Goal: Task Accomplishment & Management: Use online tool/utility

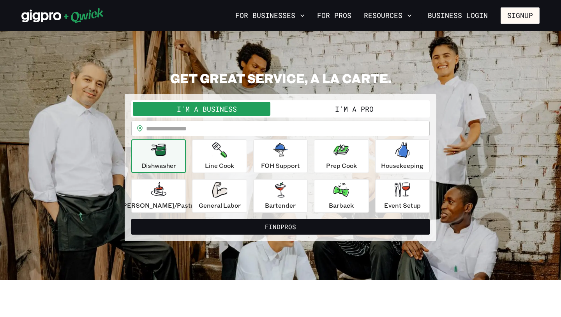
click at [326, 104] on button "I'm a Pro" at bounding box center [355, 109] width 148 height 14
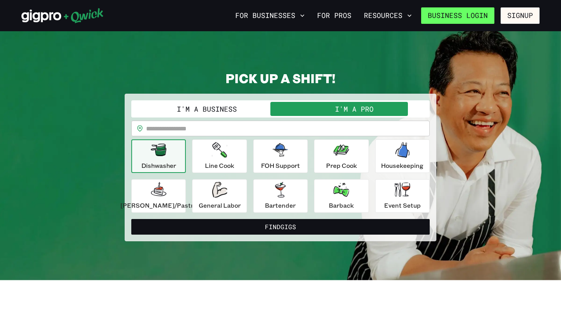
click at [457, 15] on link "Business Login" at bounding box center [457, 15] width 73 height 16
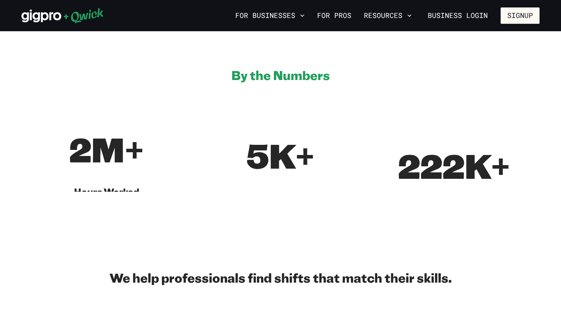
scroll to position [484, 0]
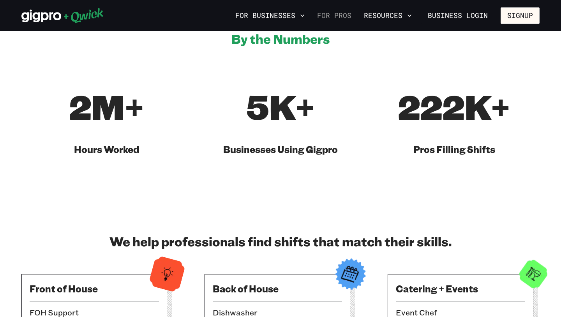
click at [342, 15] on link "For Pros" at bounding box center [334, 15] width 41 height 13
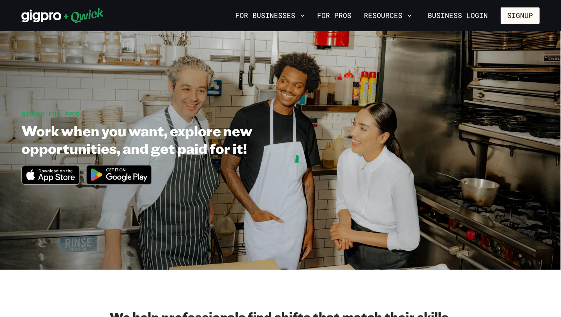
click at [154, 132] on h1 "Work when you want, explore new opportunities, and get paid for it!" at bounding box center [176, 139] width 311 height 35
click at [62, 175] on icon "Download on the App Store" at bounding box center [56, 177] width 37 height 8
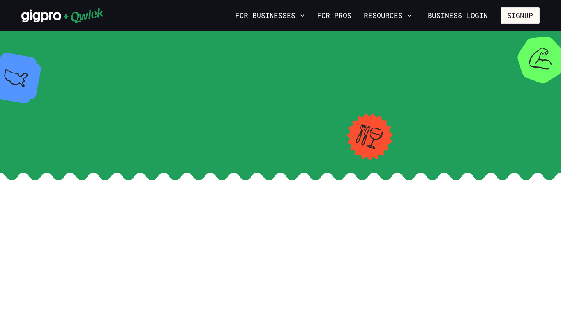
scroll to position [484, 0]
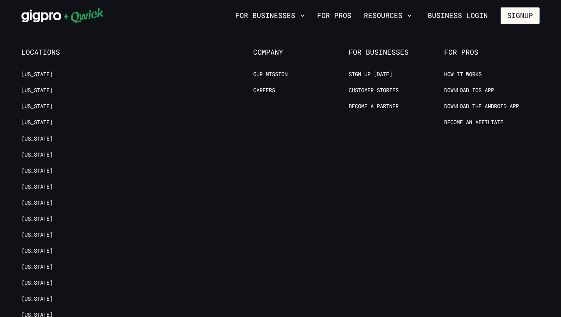
scroll to position [1138, 0]
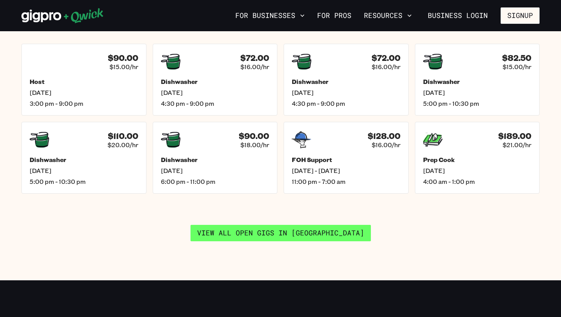
click at [275, 227] on link "View all open gigs in [GEOGRAPHIC_DATA]" at bounding box center [281, 233] width 181 height 16
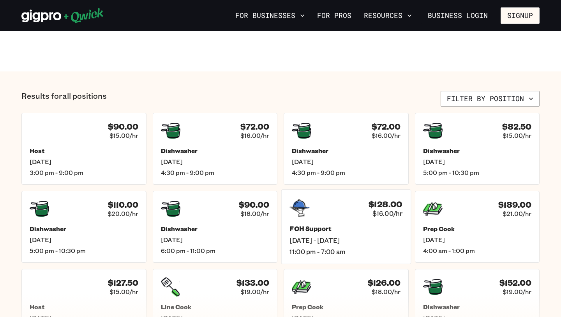
scroll to position [269, 0]
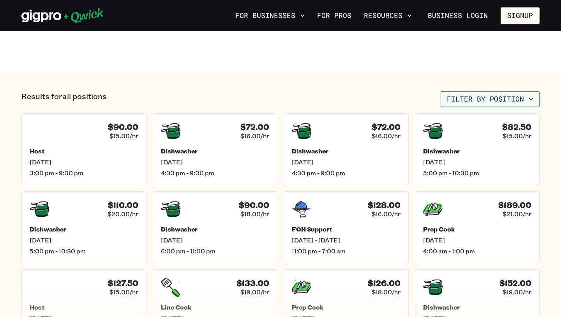
click at [496, 102] on button "Filter by position" at bounding box center [490, 99] width 99 height 16
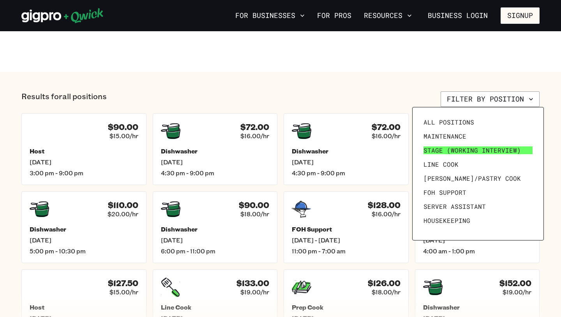
click at [481, 152] on span "Stage (working interview)" at bounding box center [472, 150] width 97 height 8
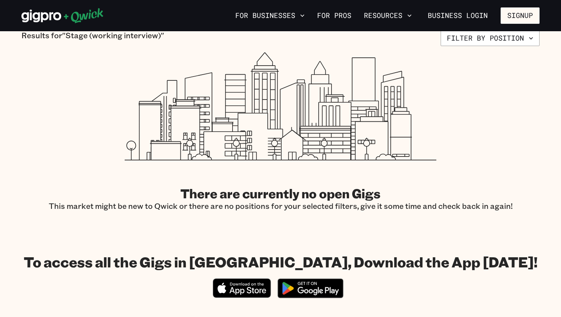
scroll to position [154, 0]
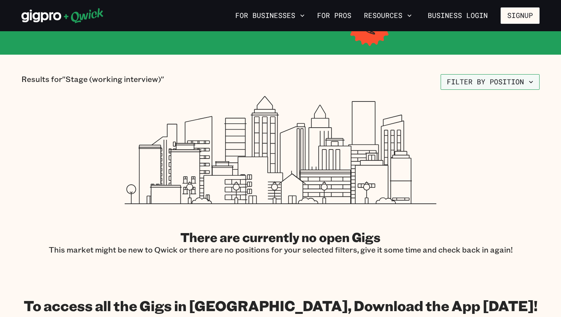
click at [497, 77] on button "Filter by position" at bounding box center [490, 82] width 99 height 16
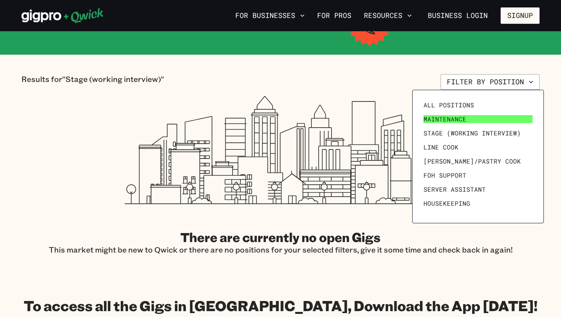
click at [480, 122] on link "Maintenance" at bounding box center [478, 119] width 115 height 14
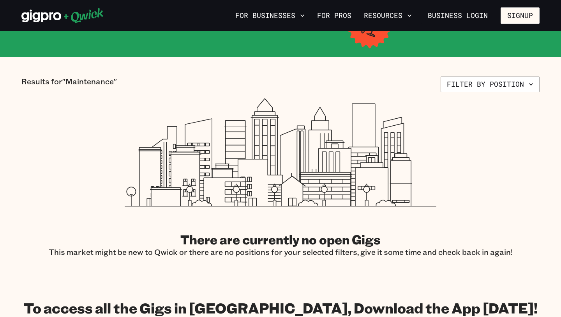
scroll to position [61, 0]
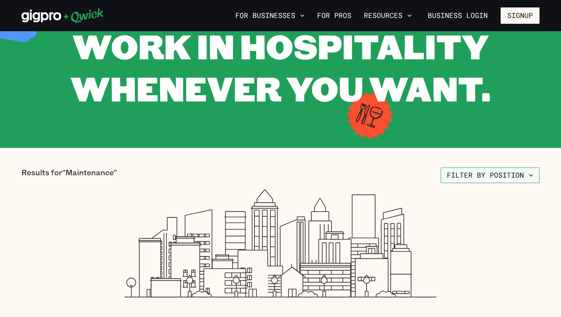
click at [484, 175] on button "Filter by position" at bounding box center [490, 175] width 99 height 16
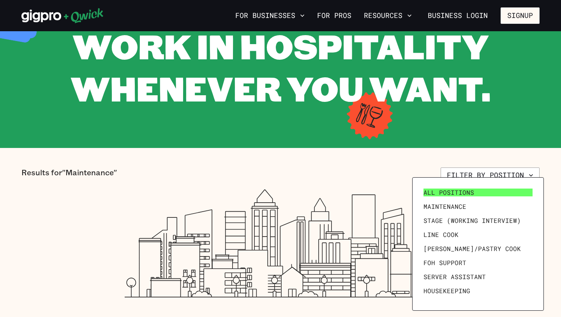
click at [462, 194] on span "All Positions" at bounding box center [449, 192] width 51 height 8
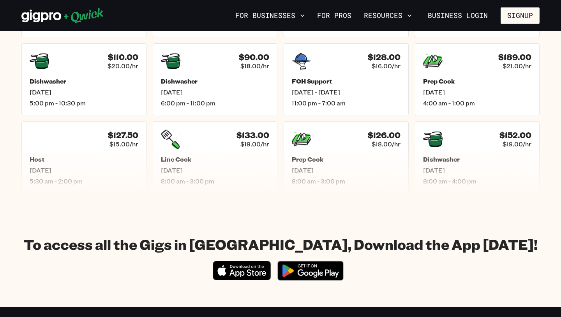
scroll to position [420, 0]
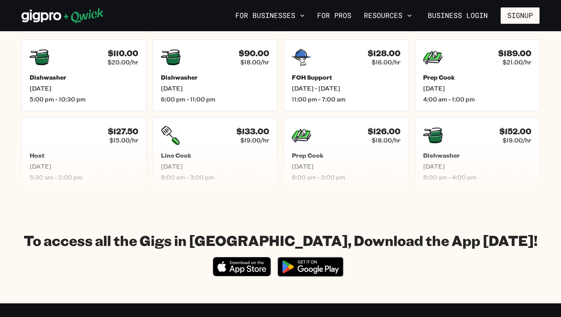
click at [311, 224] on section "To access all the Gigs in [GEOGRAPHIC_DATA], Download the App [DATE]! Download_…" at bounding box center [280, 256] width 561 height 94
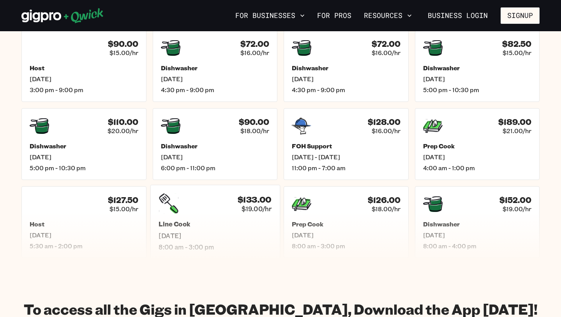
scroll to position [338, 0]
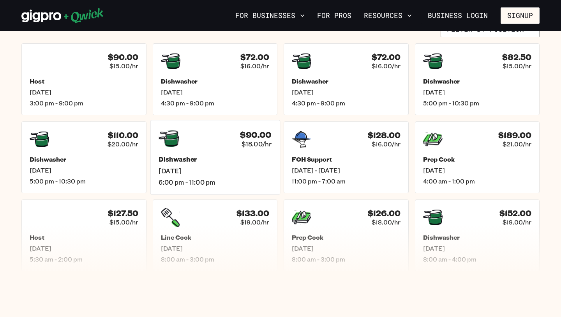
drag, startPoint x: 172, startPoint y: 195, endPoint x: 211, endPoint y: 120, distance: 84.6
click at [172, 195] on ul "$90.00 $15.00/hr Host [DATE] 3:00 pm - 9:00 pm $72.00 $16.00/hr Dishwasher [DAT…" at bounding box center [280, 157] width 519 height 228
